Goal: Find specific page/section

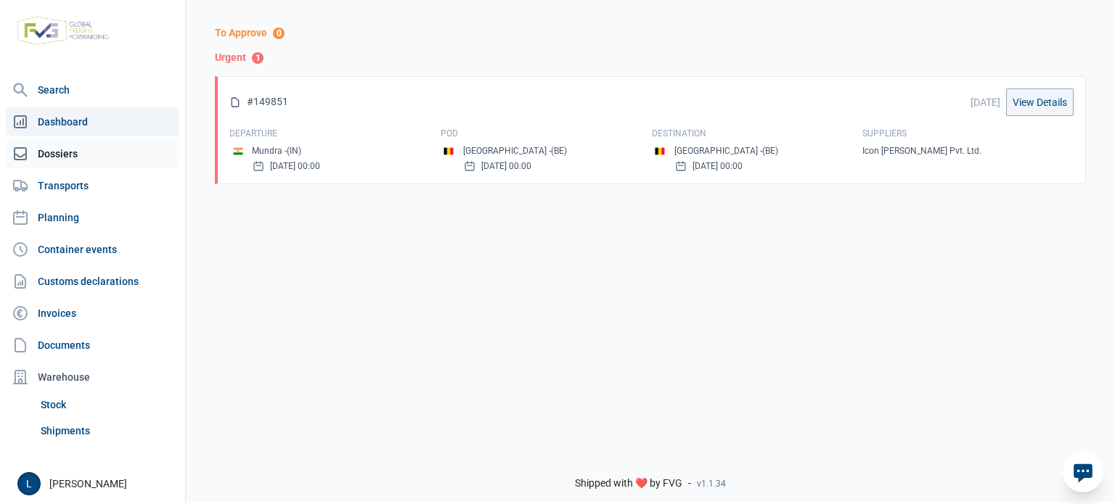
click at [57, 149] on link "Dossiers" at bounding box center [92, 153] width 173 height 29
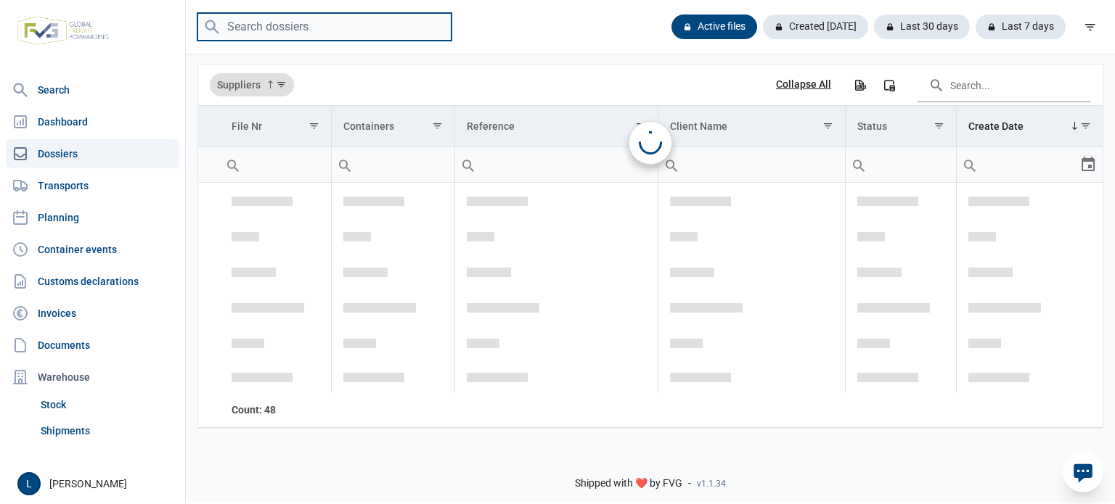
click at [312, 38] on input "search" at bounding box center [324, 27] width 254 height 28
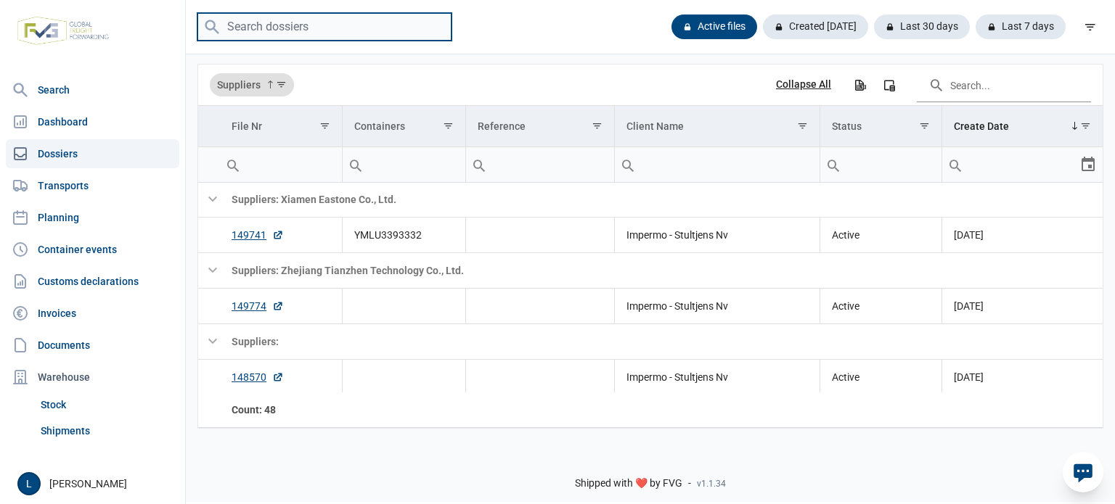
paste input "A250809"
type input "A250809"
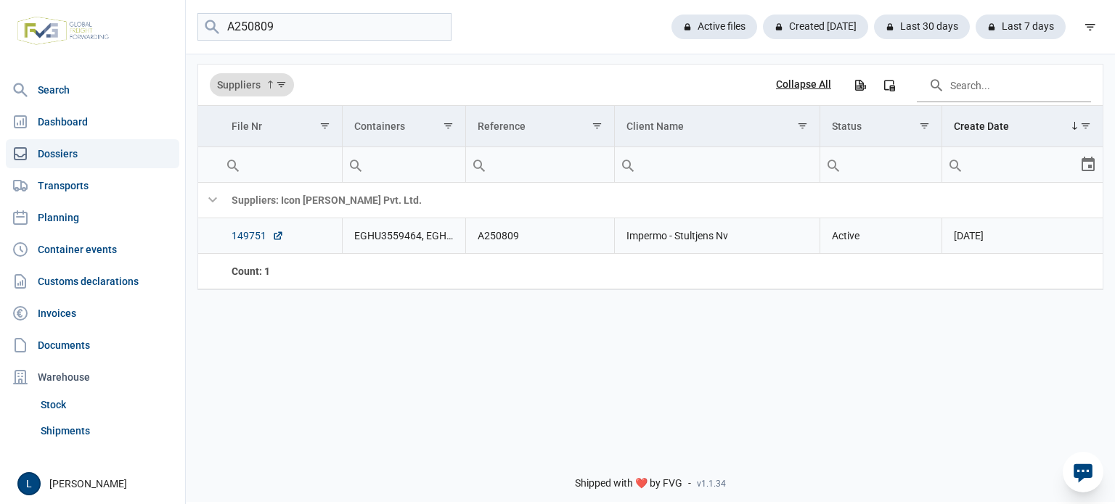
click at [241, 238] on link "149751" at bounding box center [257, 236] width 52 height 15
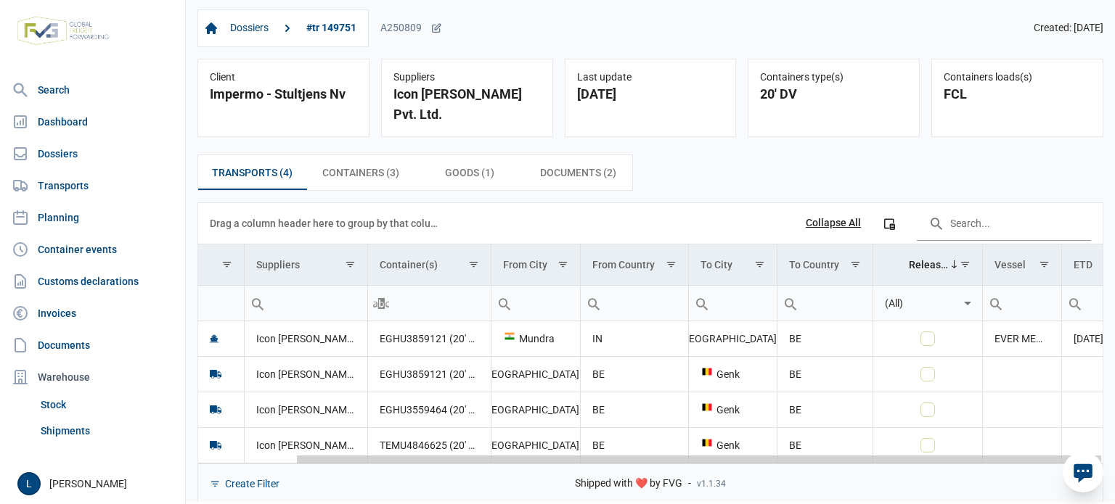
scroll to position [0, 108]
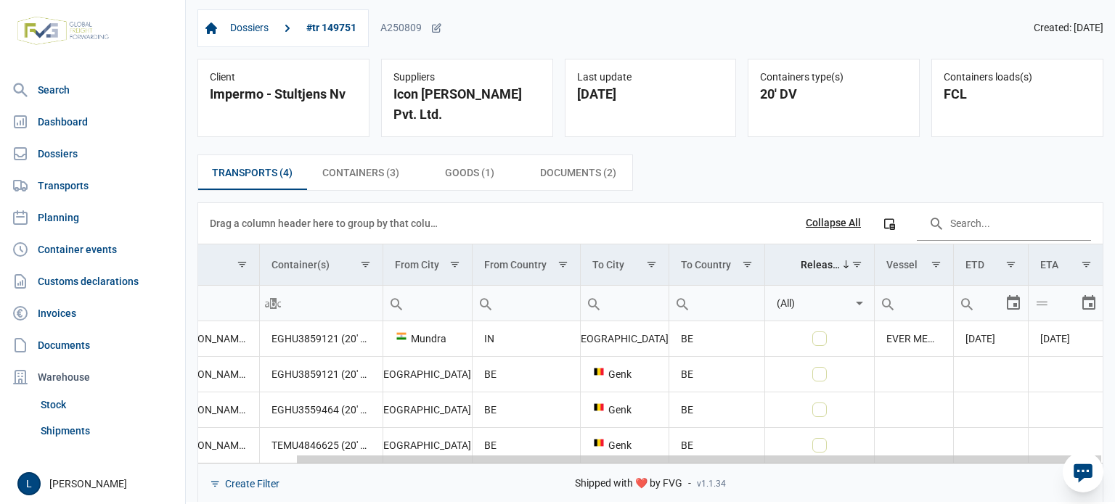
drag, startPoint x: 656, startPoint y: 440, endPoint x: 993, endPoint y: 411, distance: 337.9
click at [993, 411] on body "For evaluation purposes only. Redistribution prohibited. Please register an exi…" at bounding box center [557, 227] width 1115 height 504
